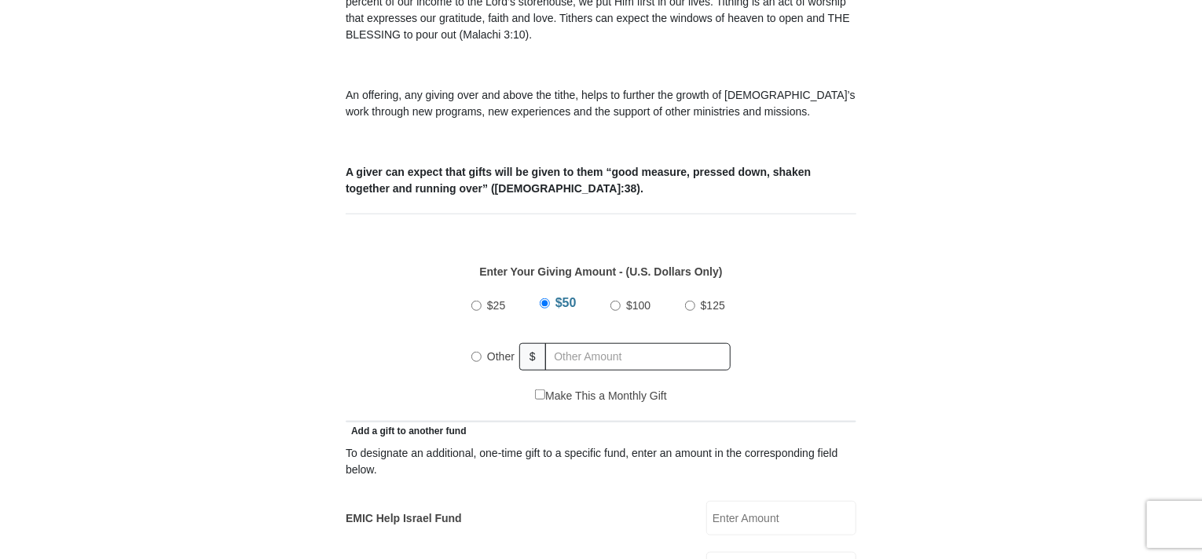
scroll to position [550, 0]
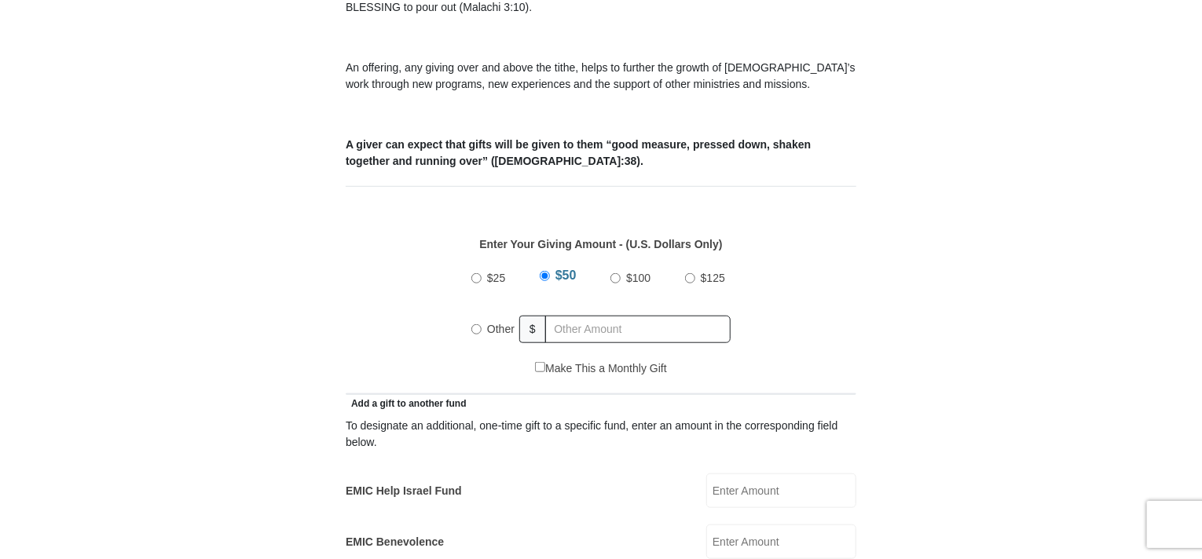
click at [486, 312] on label "Other" at bounding box center [500, 329] width 38 height 35
click at [481, 324] on input "Other" at bounding box center [476, 329] width 10 height 10
radio input "true"
click at [587, 316] on input "text" at bounding box center [641, 329] width 180 height 27
type input "500"
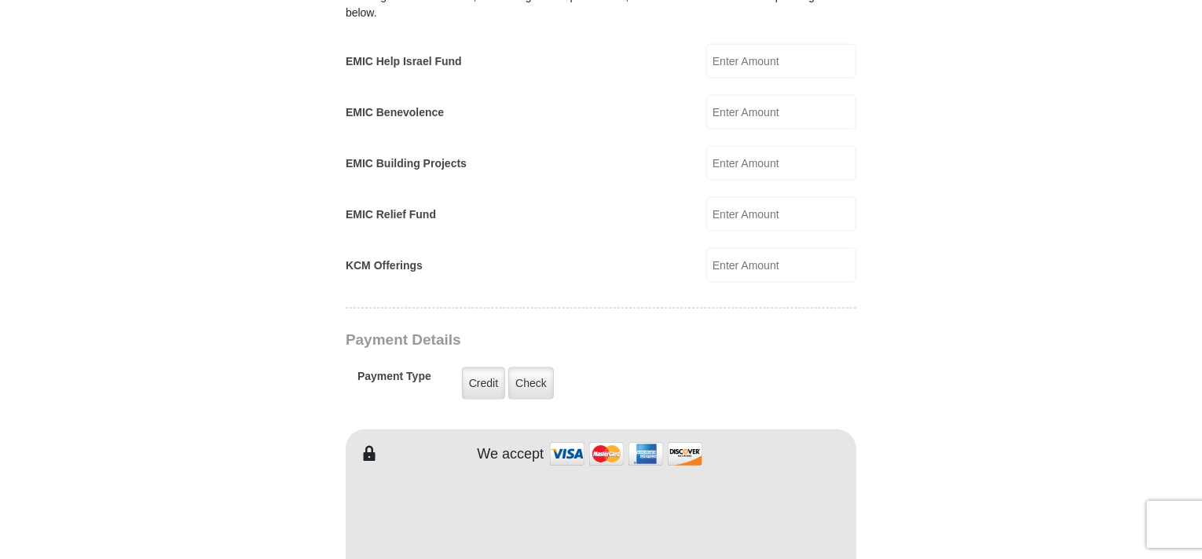
scroll to position [1021, 0]
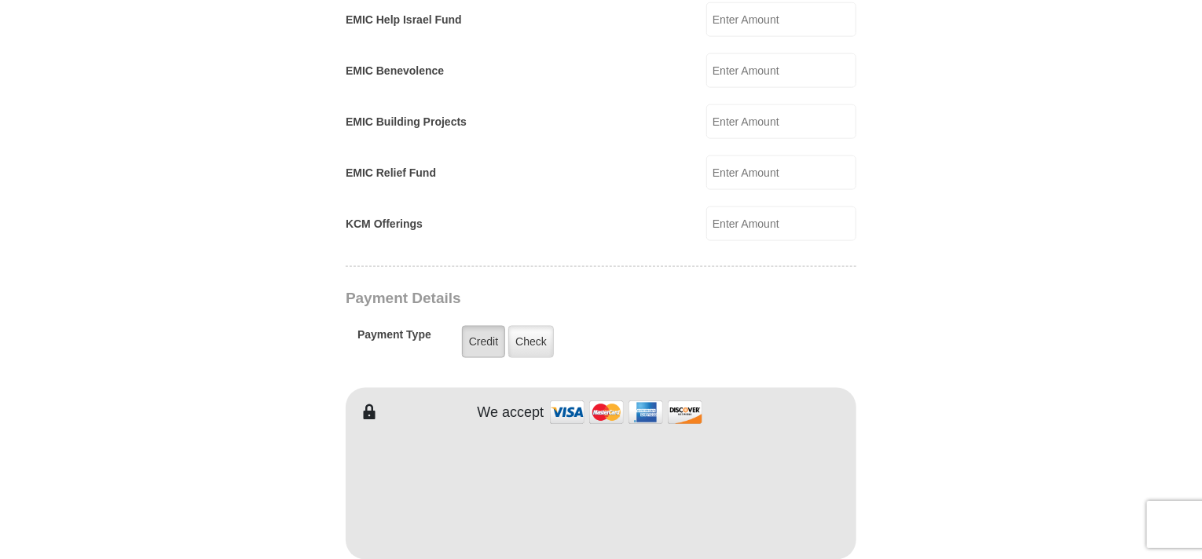
click at [471, 326] on label "Credit" at bounding box center [483, 342] width 43 height 32
click at [0, 0] on input "Credit" at bounding box center [0, 0] width 0 height 0
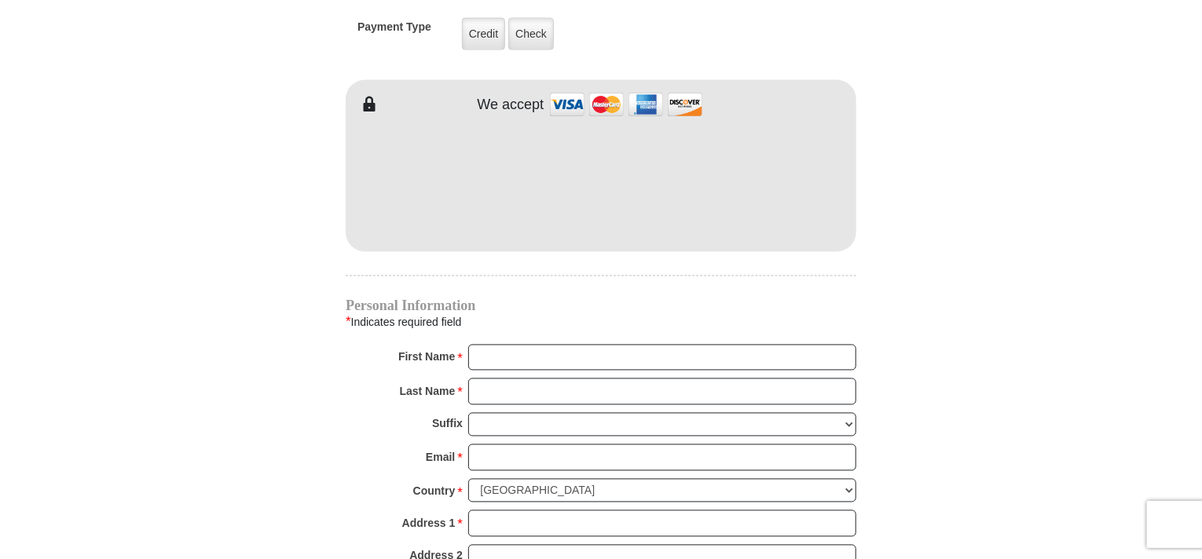
scroll to position [1335, 0]
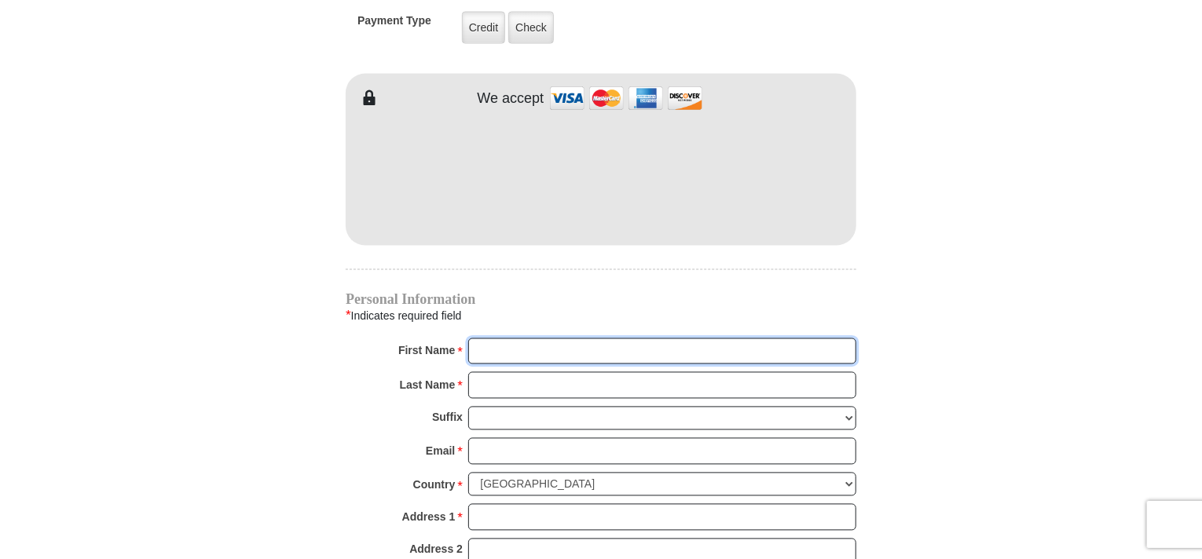
click at [494, 338] on input "First Name *" at bounding box center [662, 351] width 388 height 27
type input "Samuel"
click at [505, 372] on input "Last Name *" at bounding box center [662, 385] width 388 height 27
type input "Selvaraj"
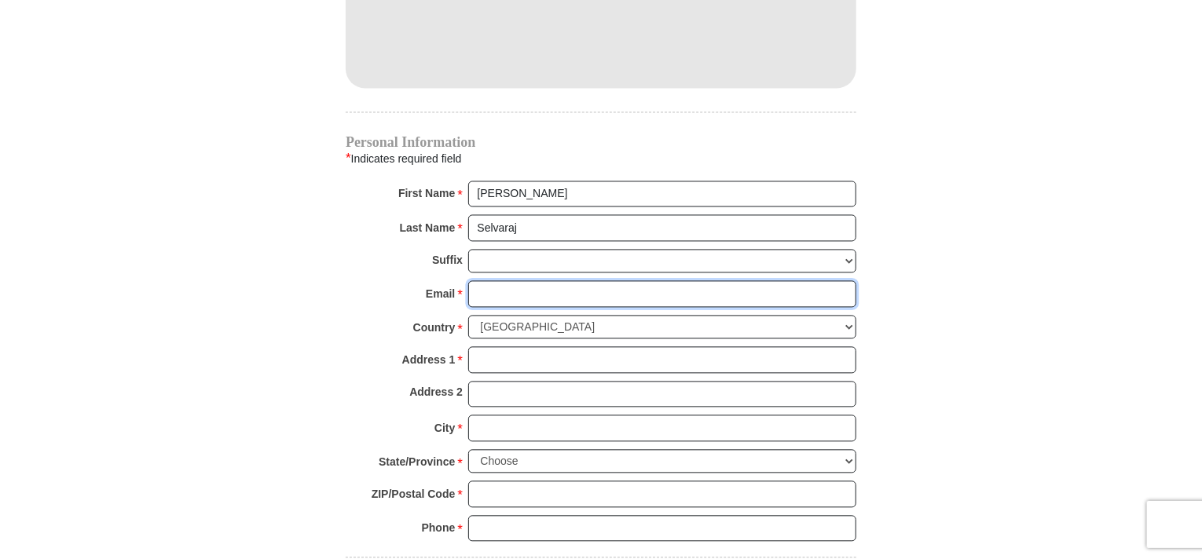
click at [515, 281] on input "Email *" at bounding box center [662, 294] width 388 height 27
type input "samuel.selraj@gmail.com"
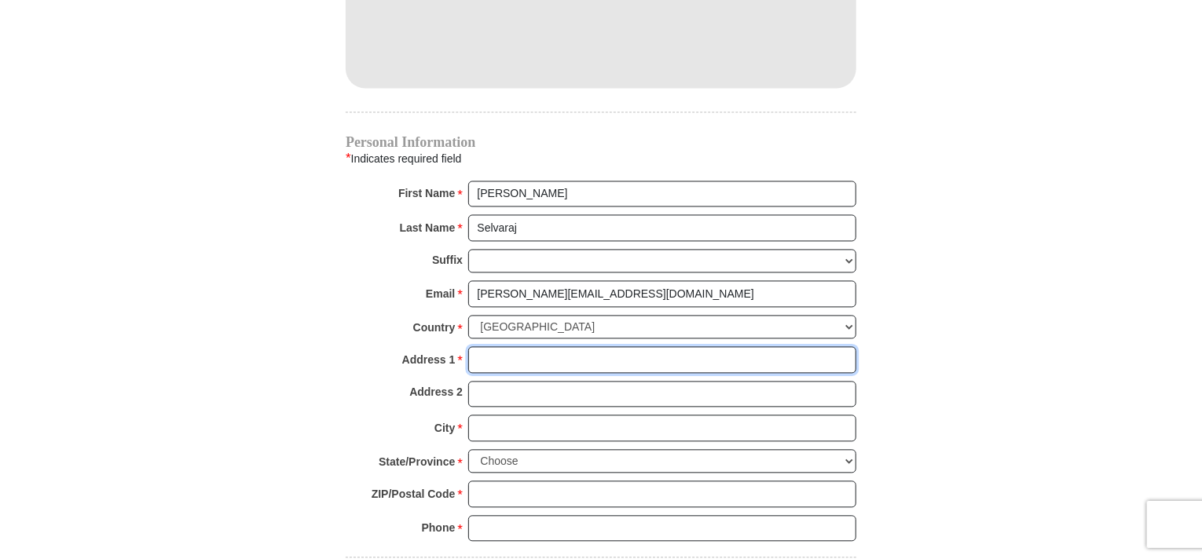
click at [531, 347] on input "Address 1 *" at bounding box center [662, 360] width 388 height 27
type input "11698 Brompton Dr"
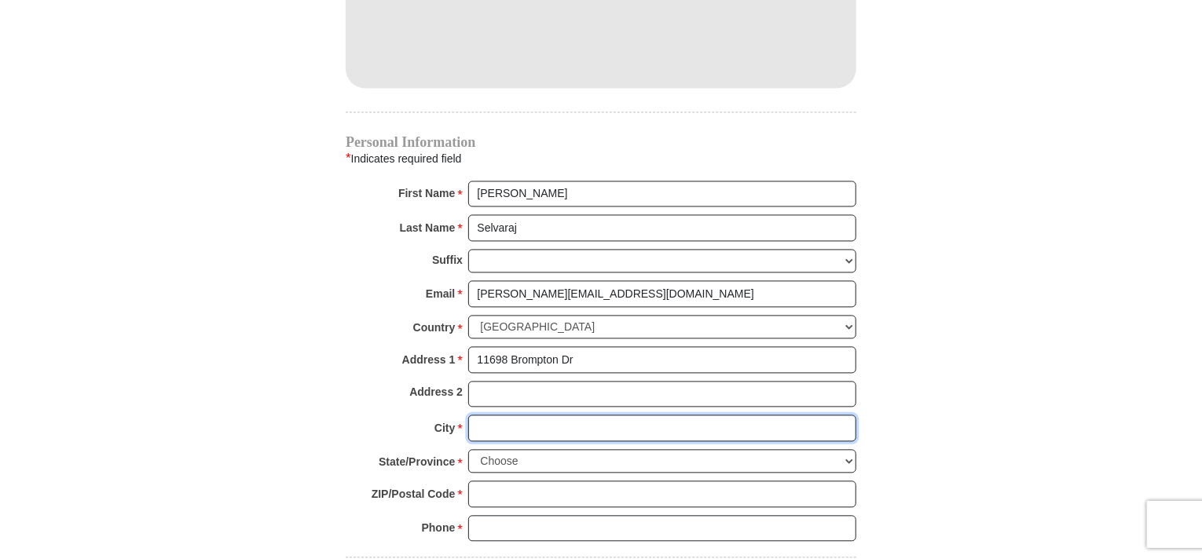
click at [558, 415] on input "City *" at bounding box center [662, 428] width 388 height 27
type input "Frisco"
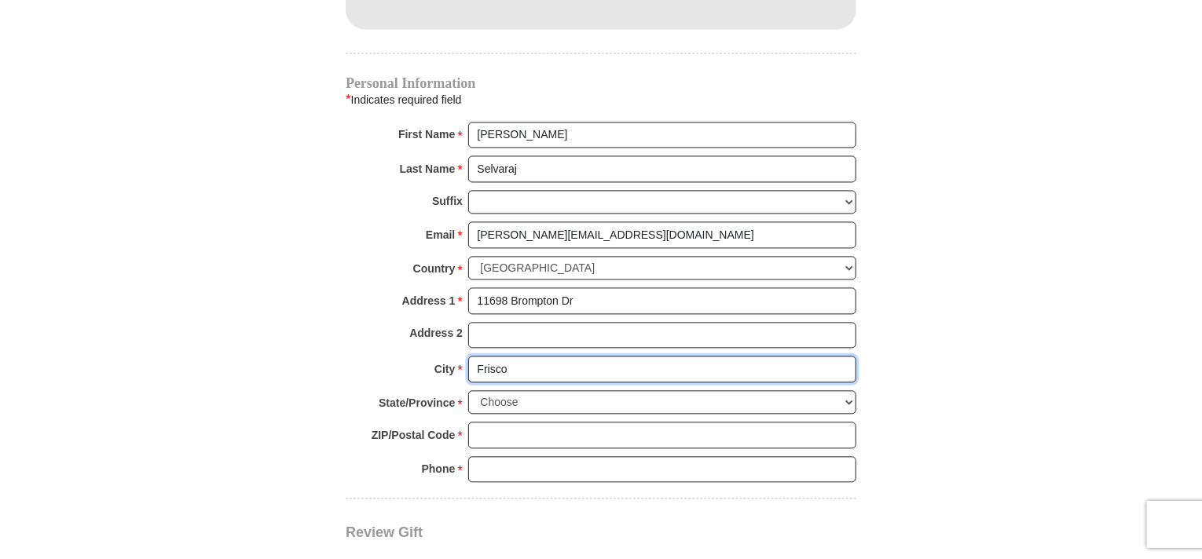
scroll to position [1649, 0]
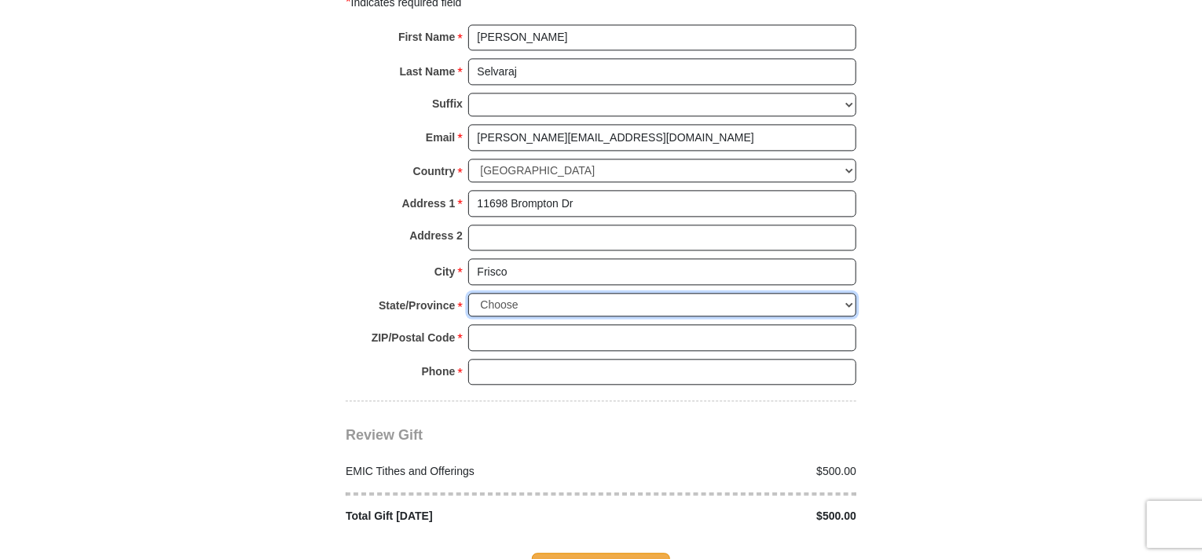
click at [526, 293] on select "Choose Alabama Alaska American Samoa Arizona Arkansas Armed Forces Americas Arm…" at bounding box center [662, 305] width 388 height 24
select select "TX"
click at [468, 293] on select "Choose Alabama Alaska American Samoa Arizona Arkansas Armed Forces Americas Arm…" at bounding box center [662, 305] width 388 height 24
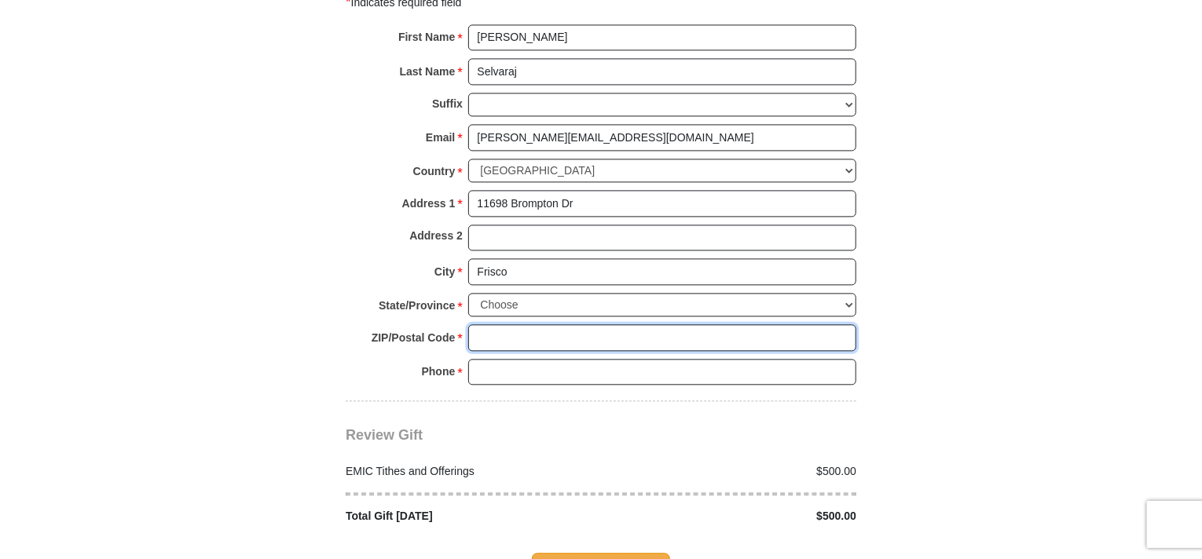
click at [541, 324] on input "ZIP/Postal Code *" at bounding box center [662, 337] width 388 height 27
type input "75035"
click at [553, 359] on input "Phone * *" at bounding box center [662, 372] width 388 height 27
type input "(425) 500-6972"
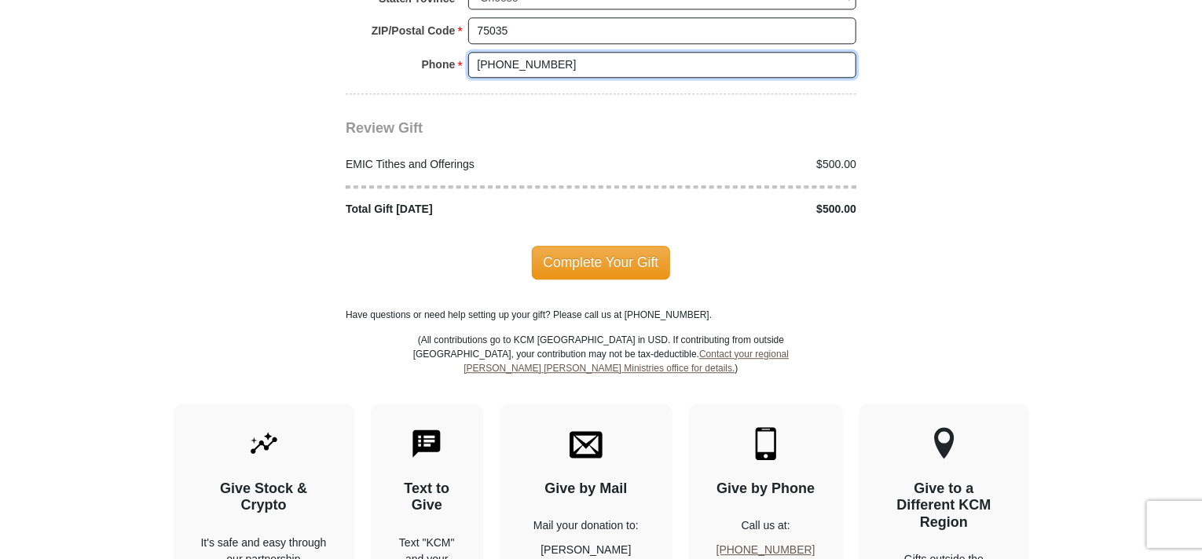
scroll to position [1963, 0]
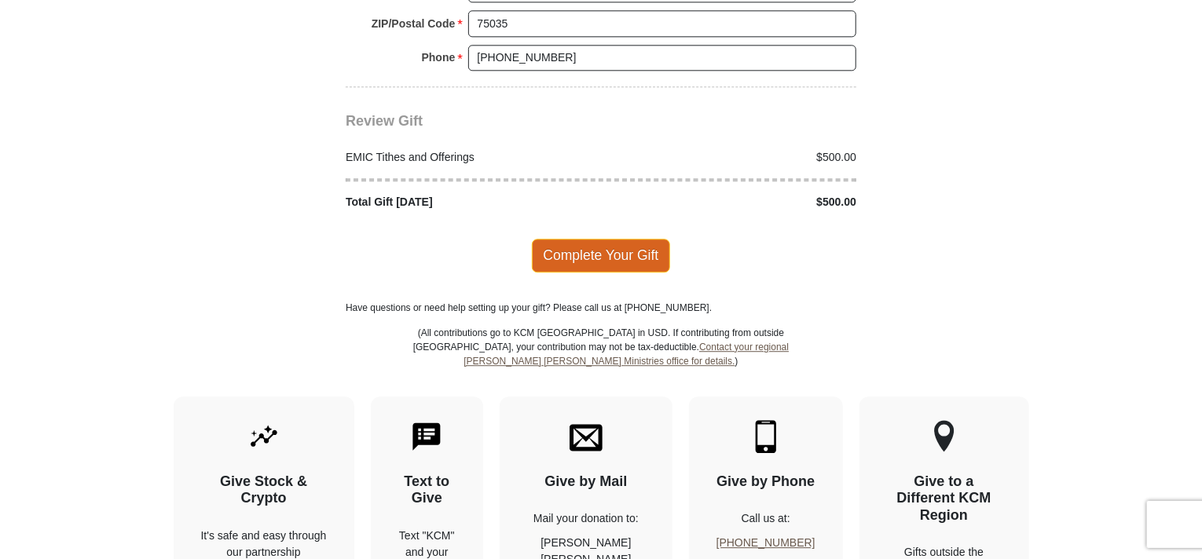
click at [578, 239] on span "Complete Your Gift" at bounding box center [601, 255] width 139 height 33
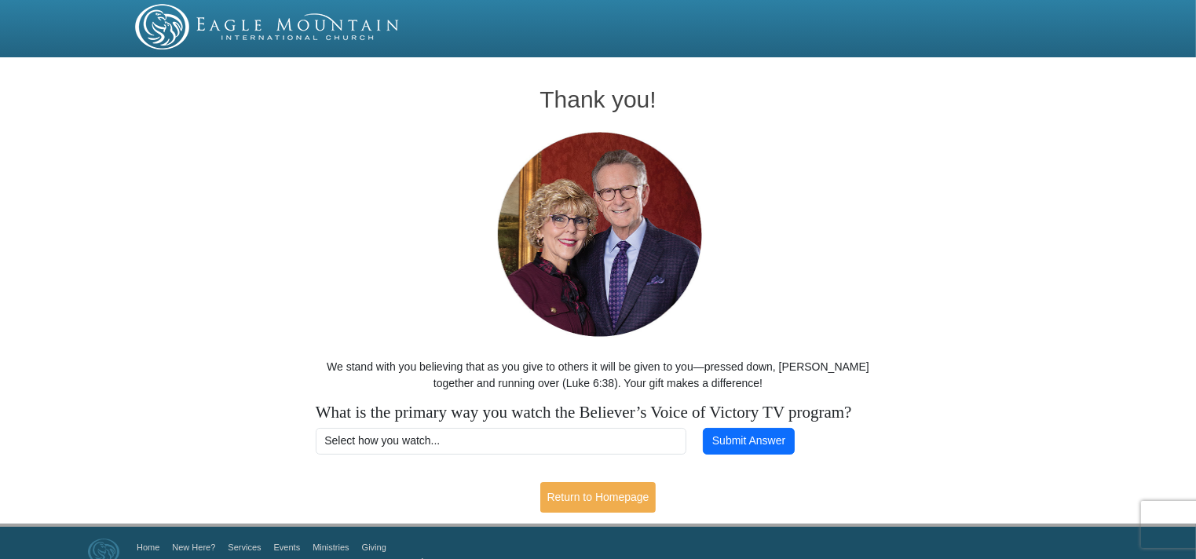
scroll to position [43, 0]
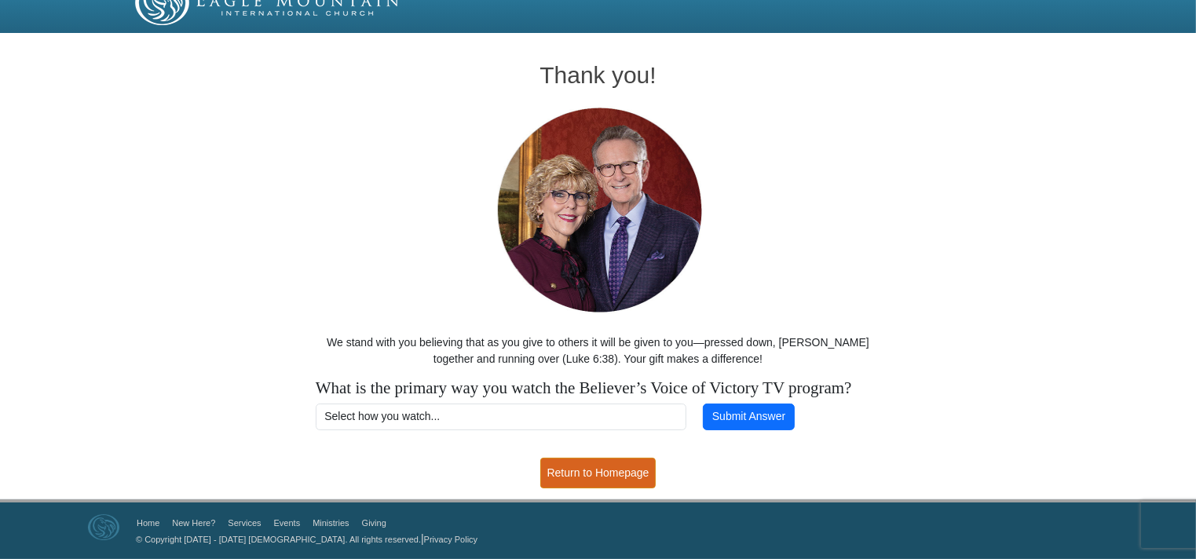
click at [587, 477] on link "Return to Homepage" at bounding box center [598, 473] width 116 height 31
